Goal: Communication & Community: Answer question/provide support

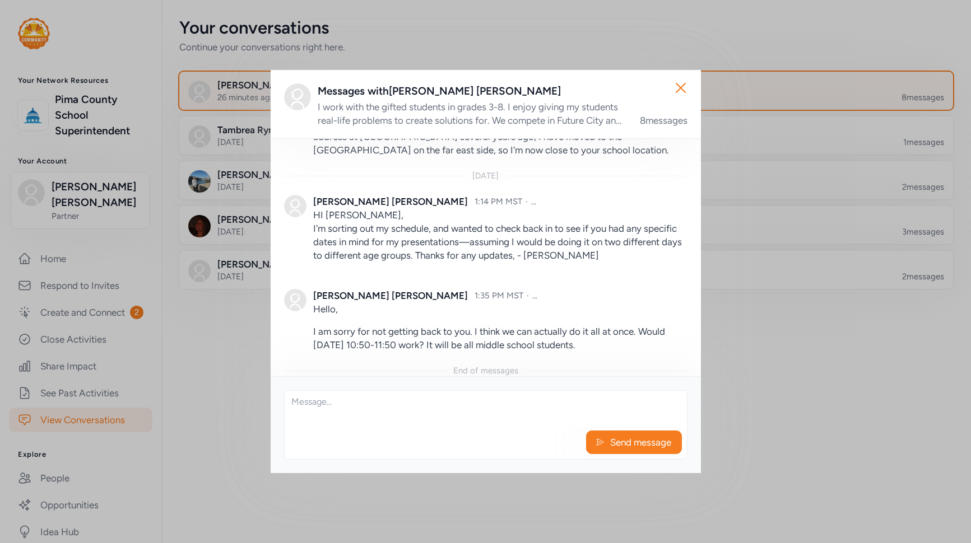
scroll to position [1355, 0]
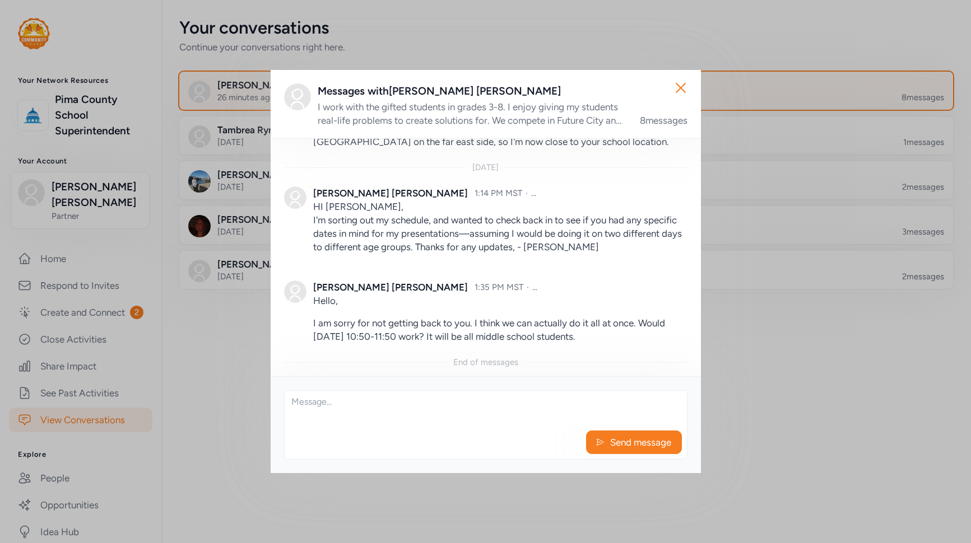
click at [458, 405] on textarea at bounding box center [486, 409] width 402 height 36
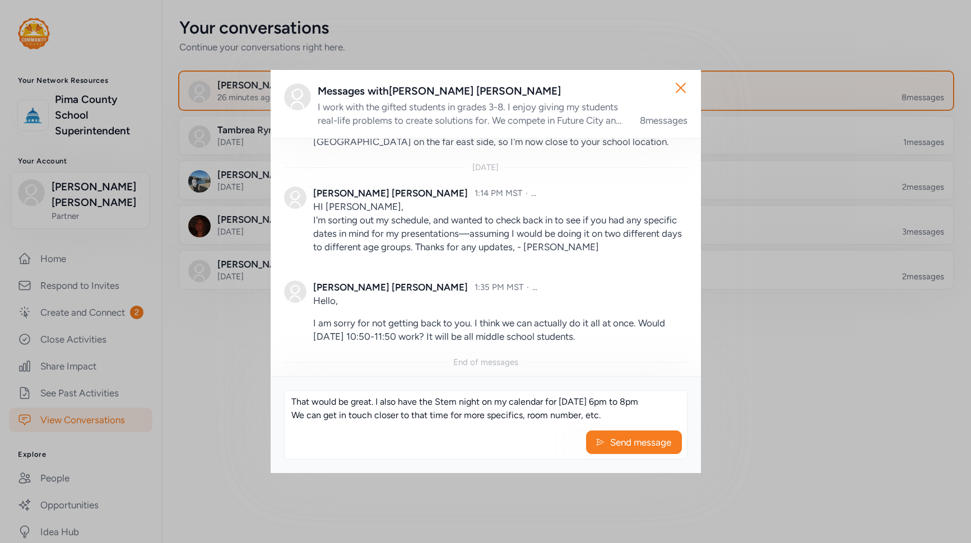
drag, startPoint x: 526, startPoint y: 413, endPoint x: 529, endPoint y: 440, distance: 27.7
click at [528, 421] on textarea "That would be great. I also have the Stem night on my calendar for [DATE] 6pm t…" at bounding box center [486, 409] width 402 height 36
click at [527, 415] on textarea "That would be great. I also have the Stem night on my calendar for [DATE] 6pm t…" at bounding box center [486, 409] width 402 height 36
type textarea "That would be great. I also have the Stem night on my calendar for [DATE] 6pm t…"
click at [653, 416] on textarea "That would be great. I also have the Stem night on my calendar for [DATE] 6pm t…" at bounding box center [486, 409] width 402 height 36
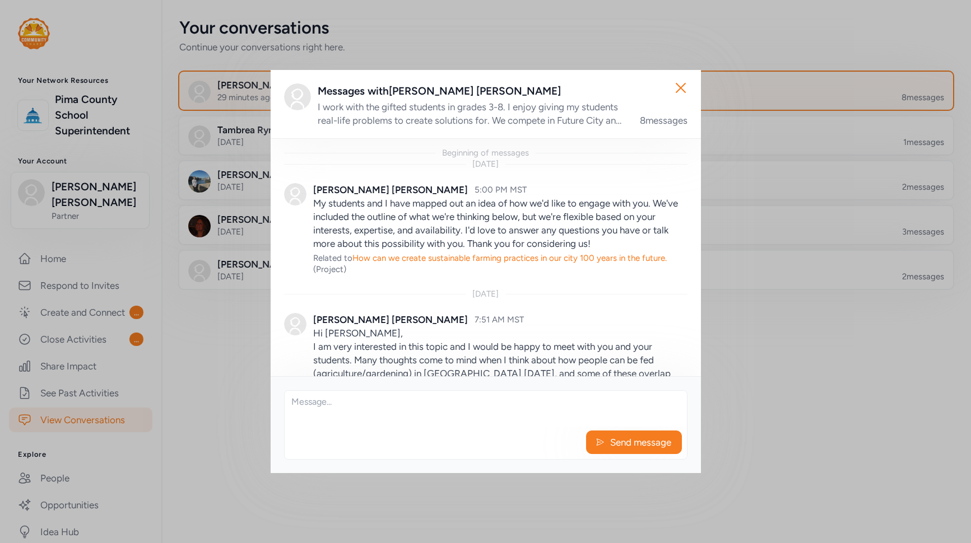
scroll to position [1355, 0]
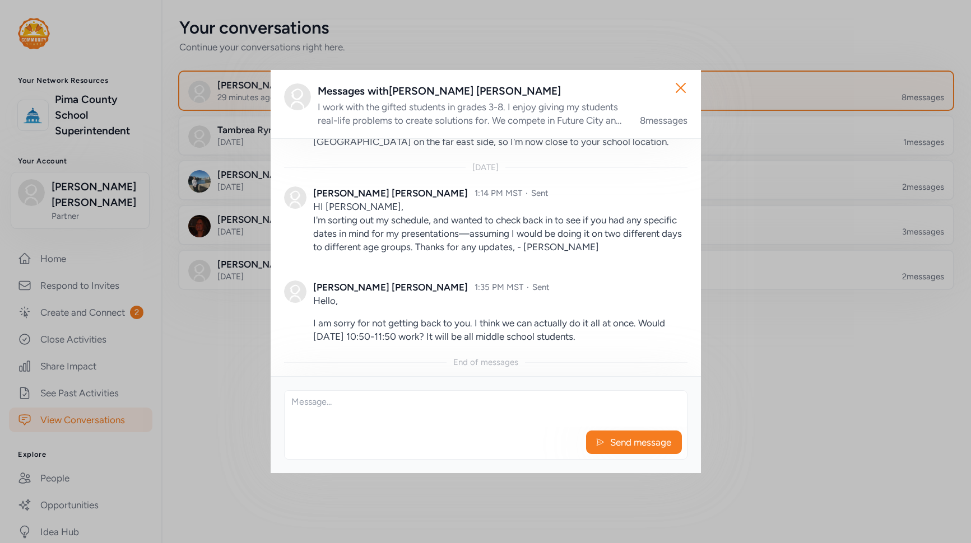
click at [528, 394] on textarea at bounding box center [486, 409] width 402 height 36
click at [463, 416] on textarea at bounding box center [486, 409] width 402 height 36
click at [295, 400] on textarea "that works great. I also have [DATE] 6 to 8pm on my calendar for STEM night" at bounding box center [486, 409] width 402 height 36
click at [361, 403] on textarea "That works great. I also have [DATE] 6 to 8pm on my calendar for STEM night" at bounding box center [486, 409] width 402 height 36
click at [541, 420] on textarea "That works great. I also have [DATE] 6 to 8pm on my calendar for STEM night" at bounding box center [486, 409] width 402 height 36
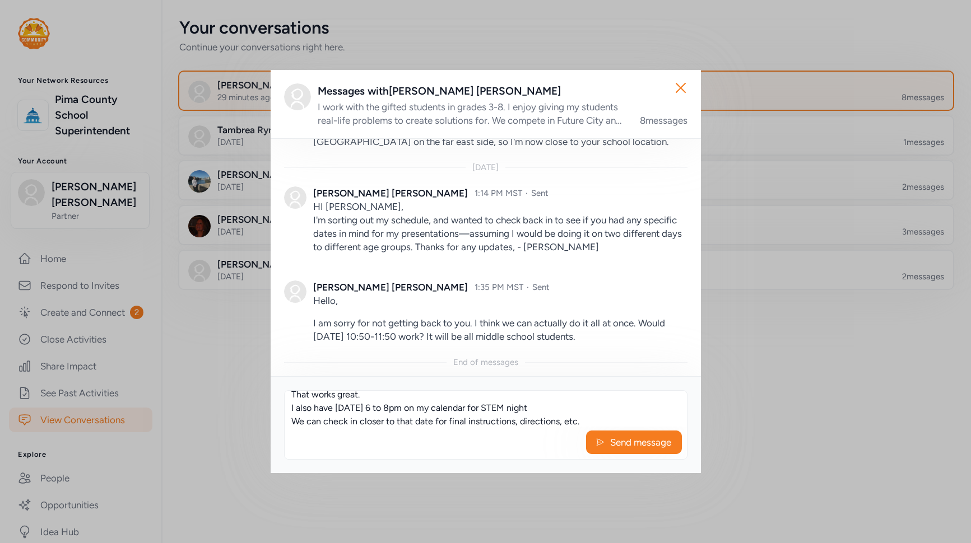
scroll to position [0, 0]
drag, startPoint x: 311, startPoint y: 392, endPoint x: 295, endPoint y: 394, distance: 16.5
click at [295, 394] on textarea "That works great. I also have [DATE] 6 to 8pm on my calendar for STEM night We …" at bounding box center [486, 409] width 402 height 36
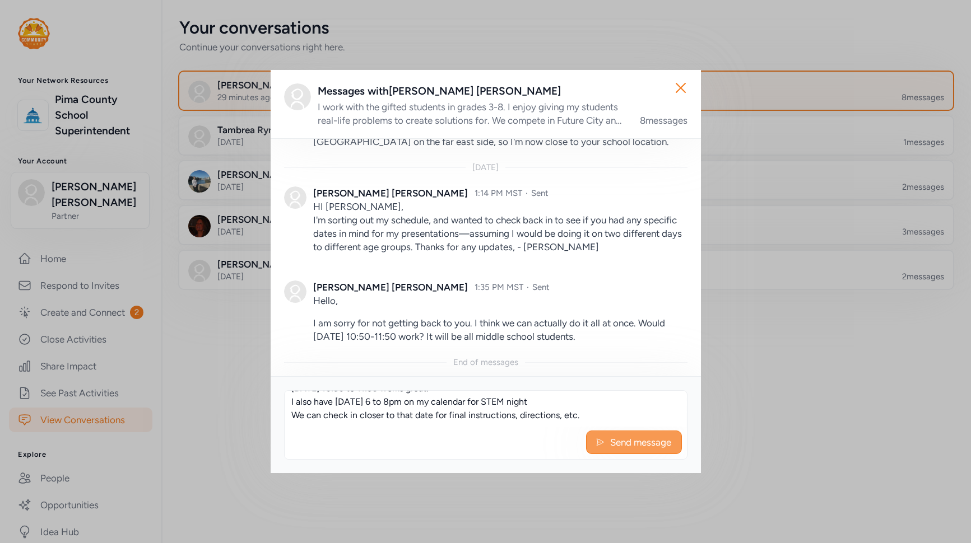
type textarea "[DATE] 10:50 to 11:50 works great. I also have [DATE] 6 to 8pm on my calendar f…"
click at [655, 442] on span "Send message" at bounding box center [640, 442] width 63 height 13
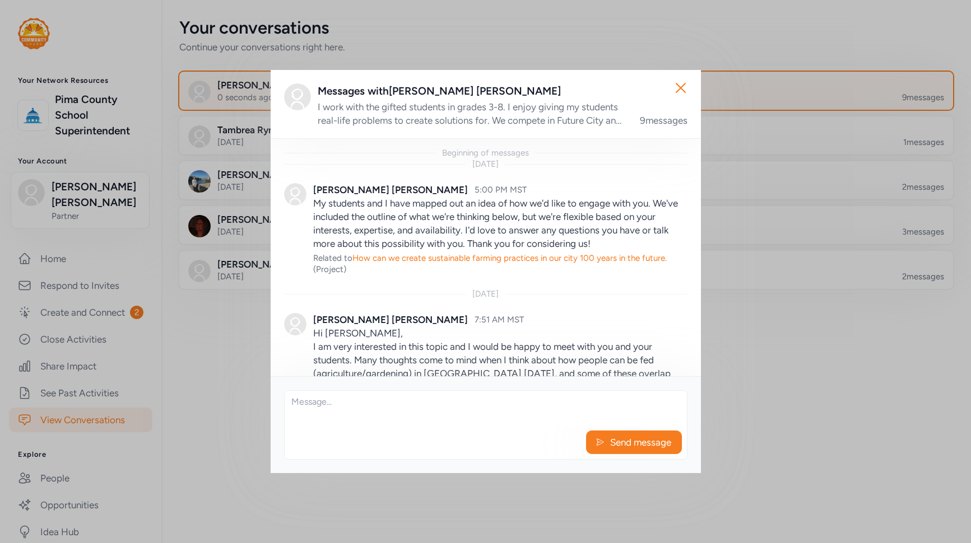
scroll to position [1435, 0]
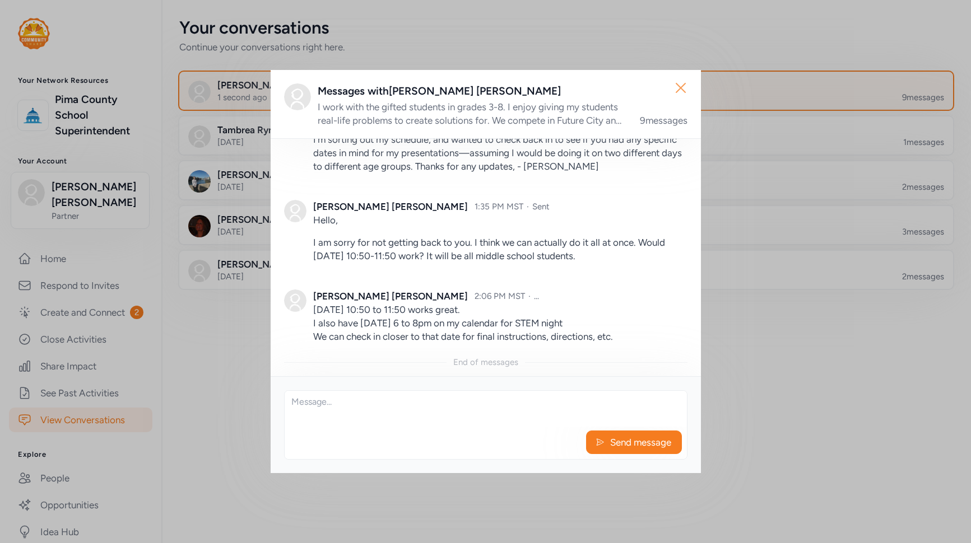
click at [686, 90] on icon "button" at bounding box center [681, 88] width 18 height 18
